Goal: Task Accomplishment & Management: Use online tool/utility

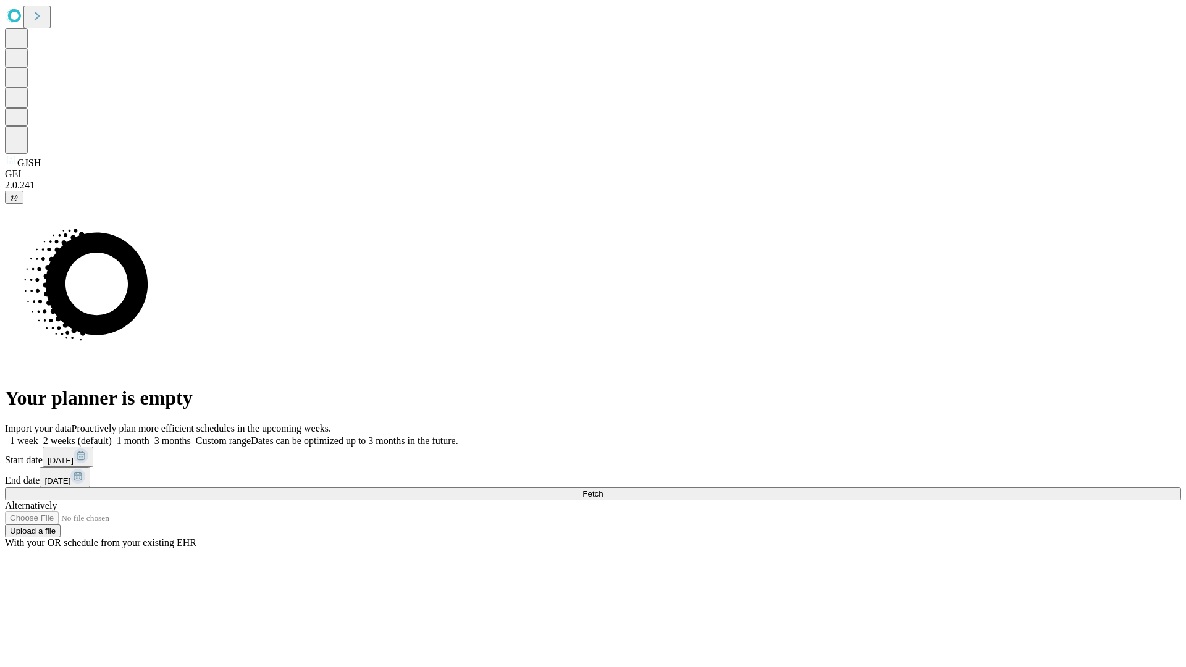
click at [603, 489] on span "Fetch" at bounding box center [592, 493] width 20 height 9
